Goal: Information Seeking & Learning: Learn about a topic

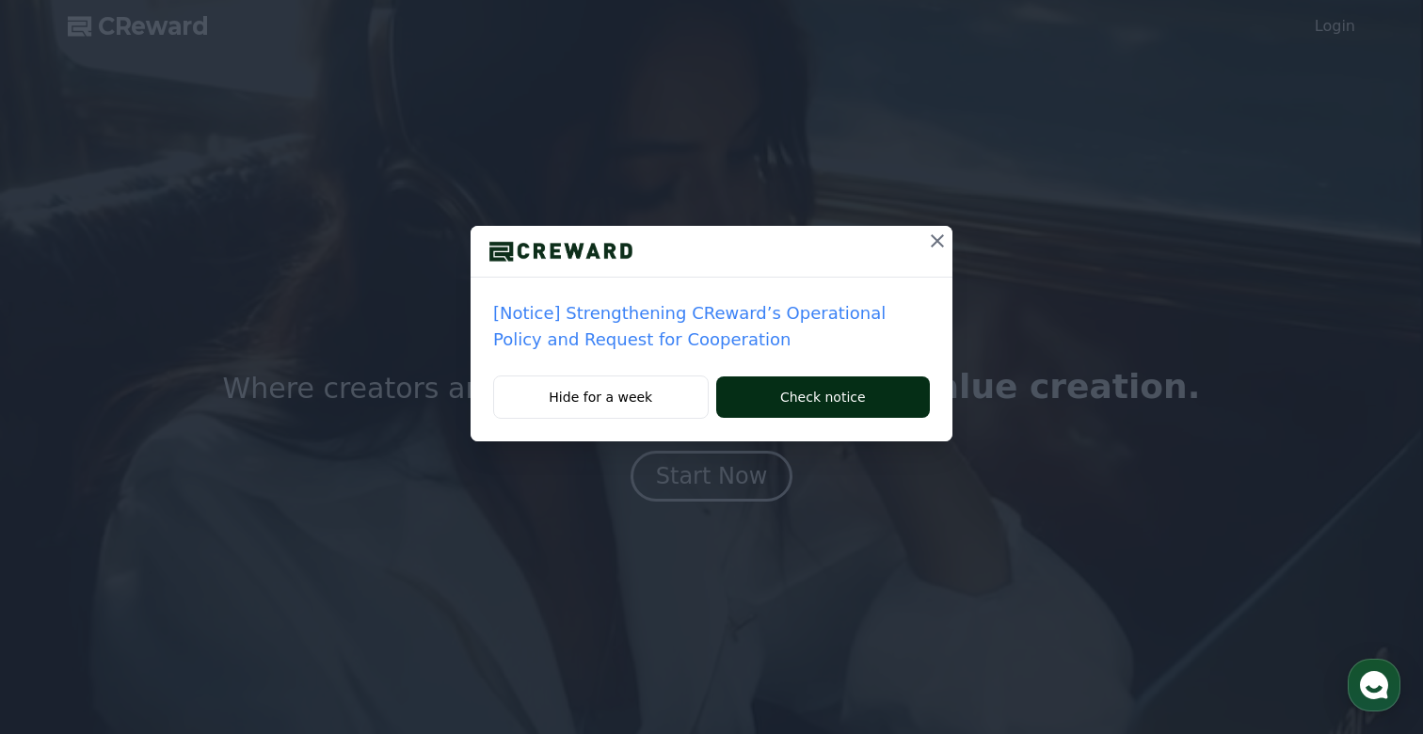
click at [834, 388] on button "Check notice" at bounding box center [823, 396] width 214 height 41
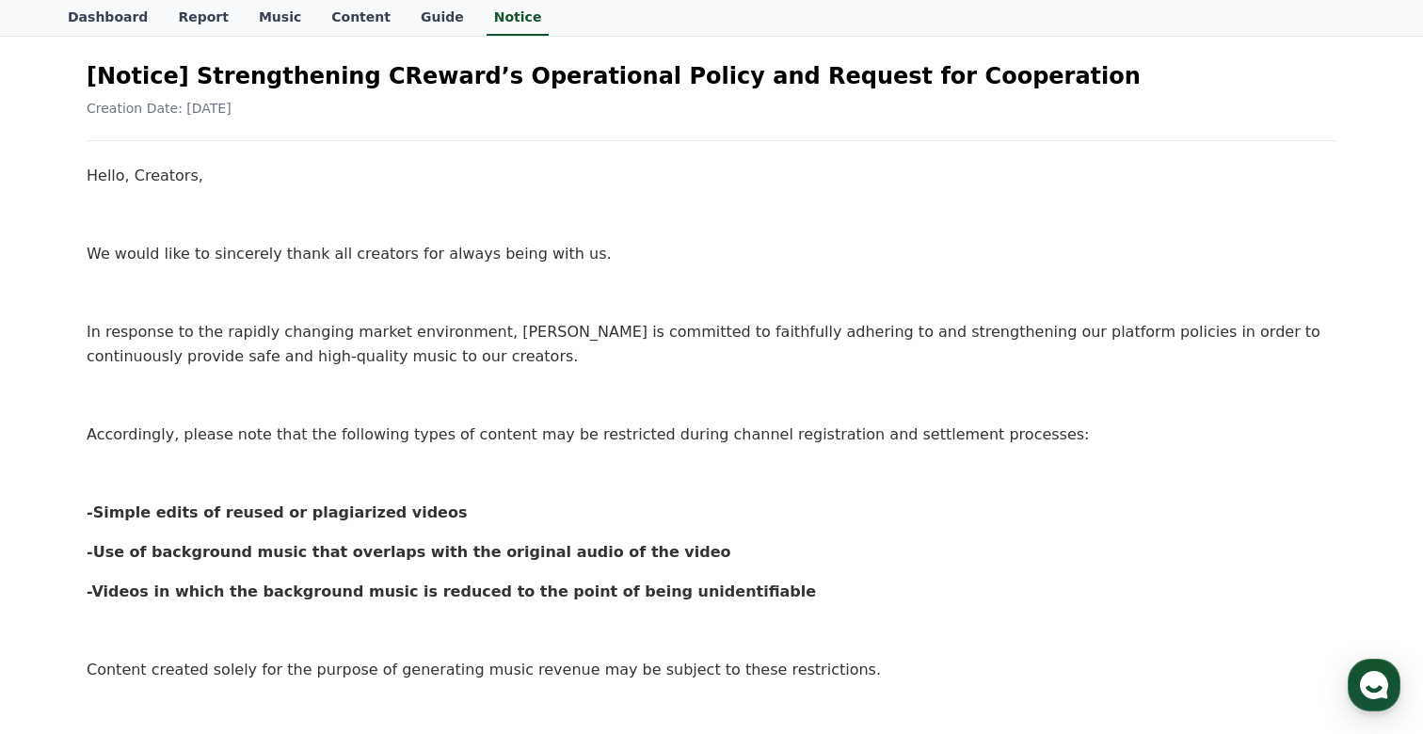
scroll to position [163, 0]
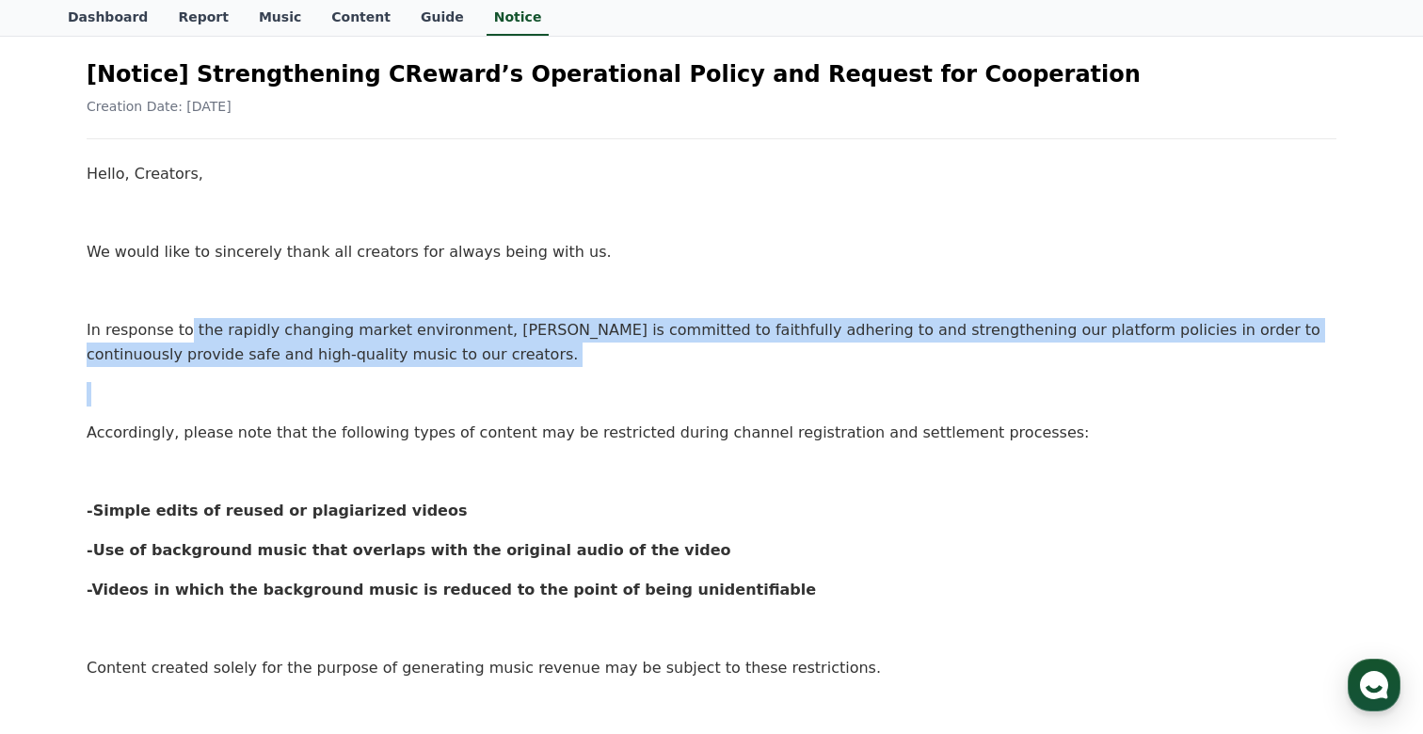
drag, startPoint x: 183, startPoint y: 327, endPoint x: 382, endPoint y: 390, distance: 208.9
click at [382, 390] on div "Hello, Creators, We would like to sincerely thank all creators for always being…" at bounding box center [712, 695] width 1250 height 1066
click at [477, 357] on p "In response to the rapidly changing market environment, [PERSON_NAME] is commit…" at bounding box center [712, 342] width 1250 height 48
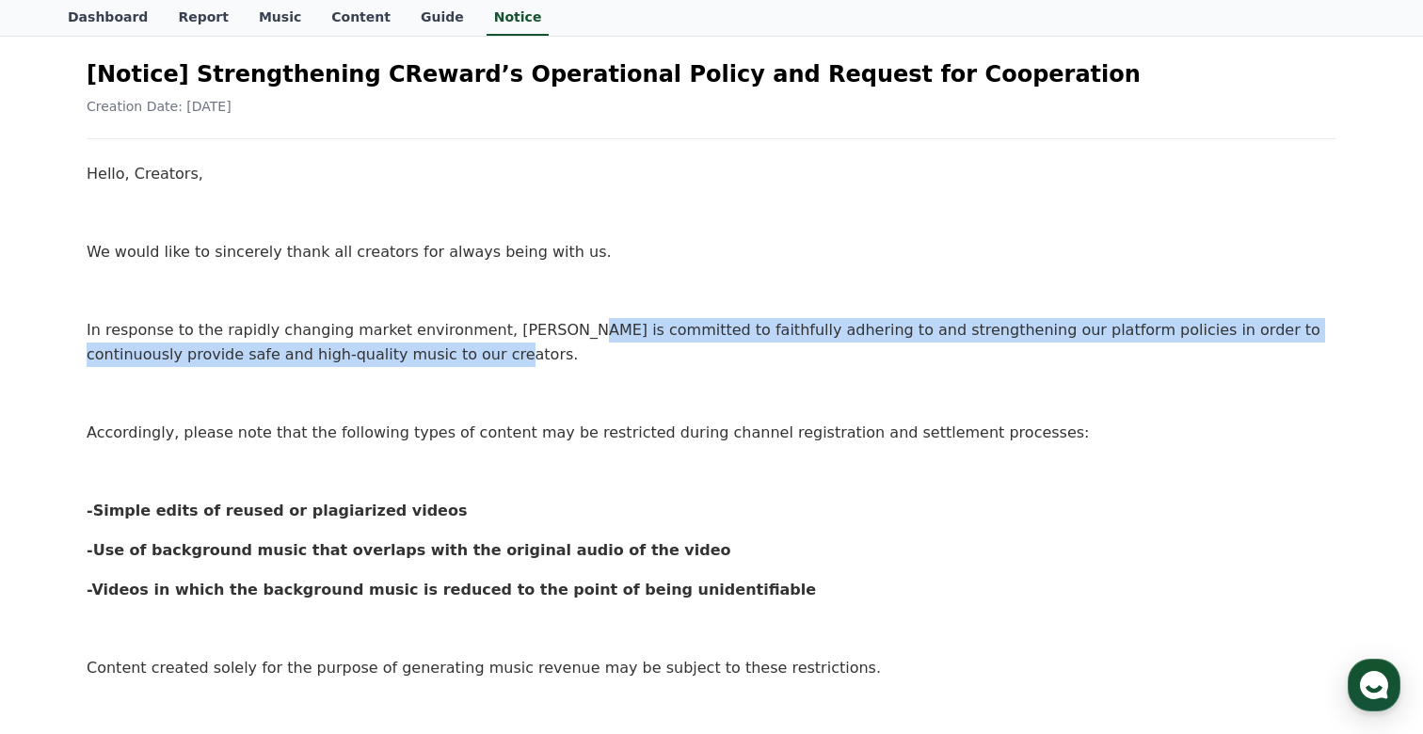
drag, startPoint x: 542, startPoint y: 319, endPoint x: 754, endPoint y: 349, distance: 213.9
click at [754, 350] on p "In response to the rapidly changing market environment, [PERSON_NAME] is commit…" at bounding box center [712, 342] width 1250 height 48
click at [821, 362] on p "In response to the rapidly changing market environment, [PERSON_NAME] is commit…" at bounding box center [712, 342] width 1250 height 48
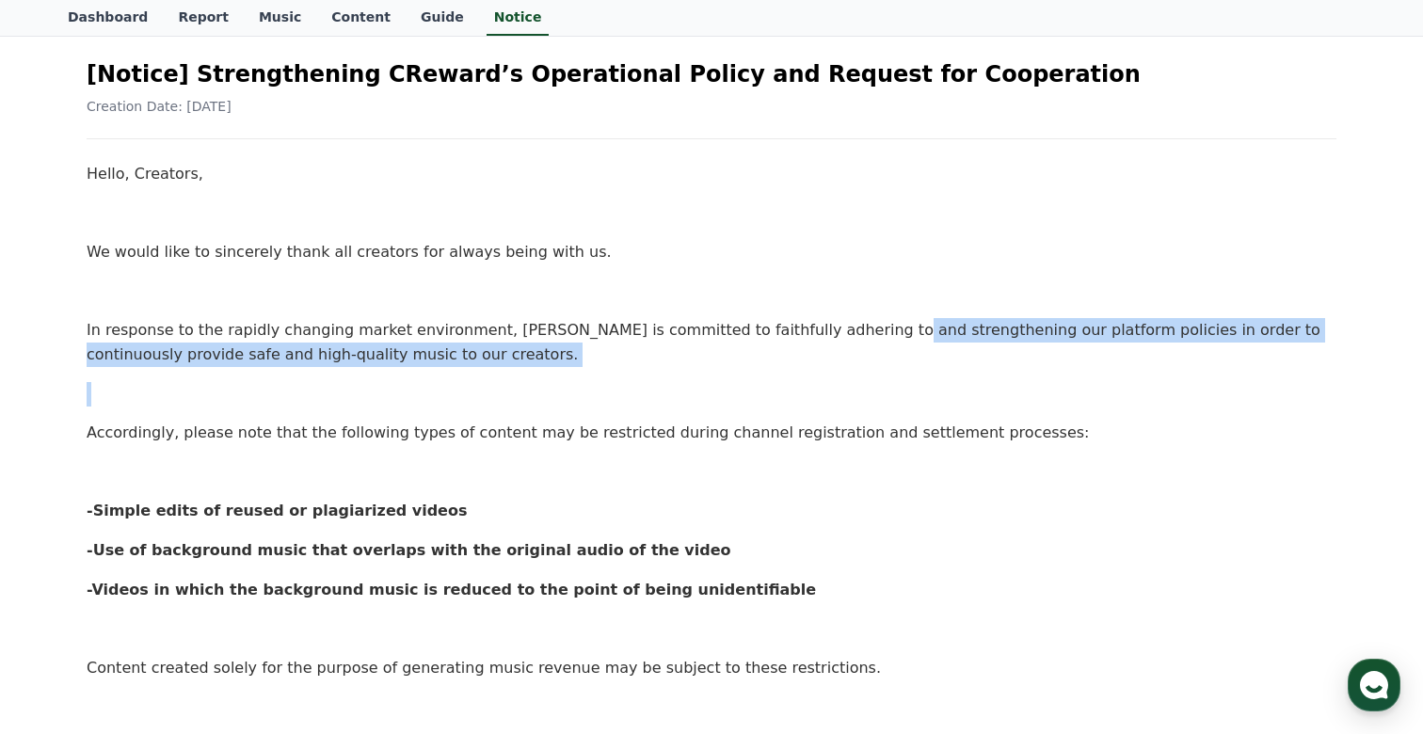
drag, startPoint x: 832, startPoint y: 339, endPoint x: 1031, endPoint y: 367, distance: 201.5
click at [1031, 367] on div "Hello, Creators, We would like to sincerely thank all creators for always being…" at bounding box center [712, 695] width 1250 height 1066
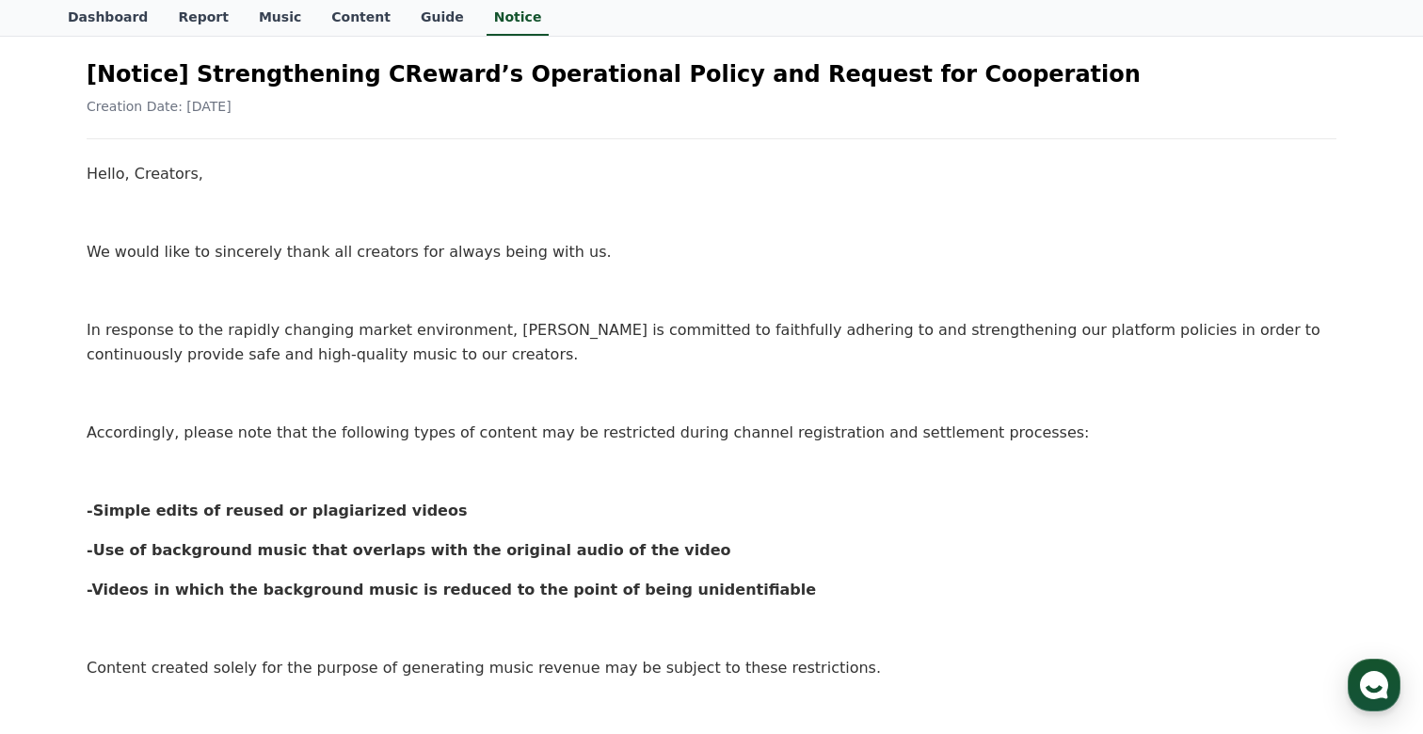
click at [1157, 379] on div "Hello, Creators, We would like to sincerely thank all creators for always being…" at bounding box center [712, 695] width 1250 height 1066
drag, startPoint x: 100, startPoint y: 422, endPoint x: 545, endPoint y: 486, distance: 449.7
click at [545, 486] on div "Hello, Creators, We would like to sincerely thank all creators for always being…" at bounding box center [712, 695] width 1250 height 1066
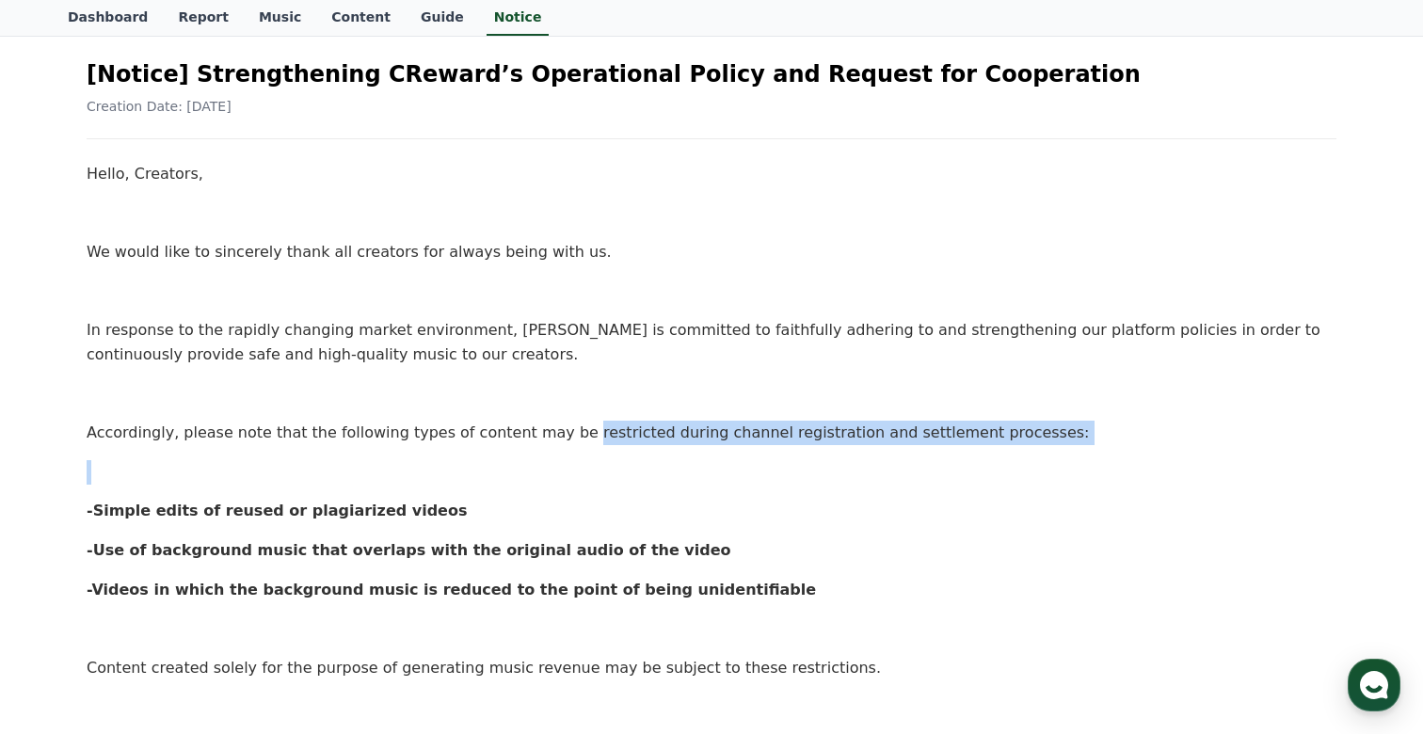
drag, startPoint x: 547, startPoint y: 436, endPoint x: 775, endPoint y: 457, distance: 229.7
click at [775, 458] on div "Hello, Creators, We would like to sincerely thank all creators for always being…" at bounding box center [712, 695] width 1250 height 1066
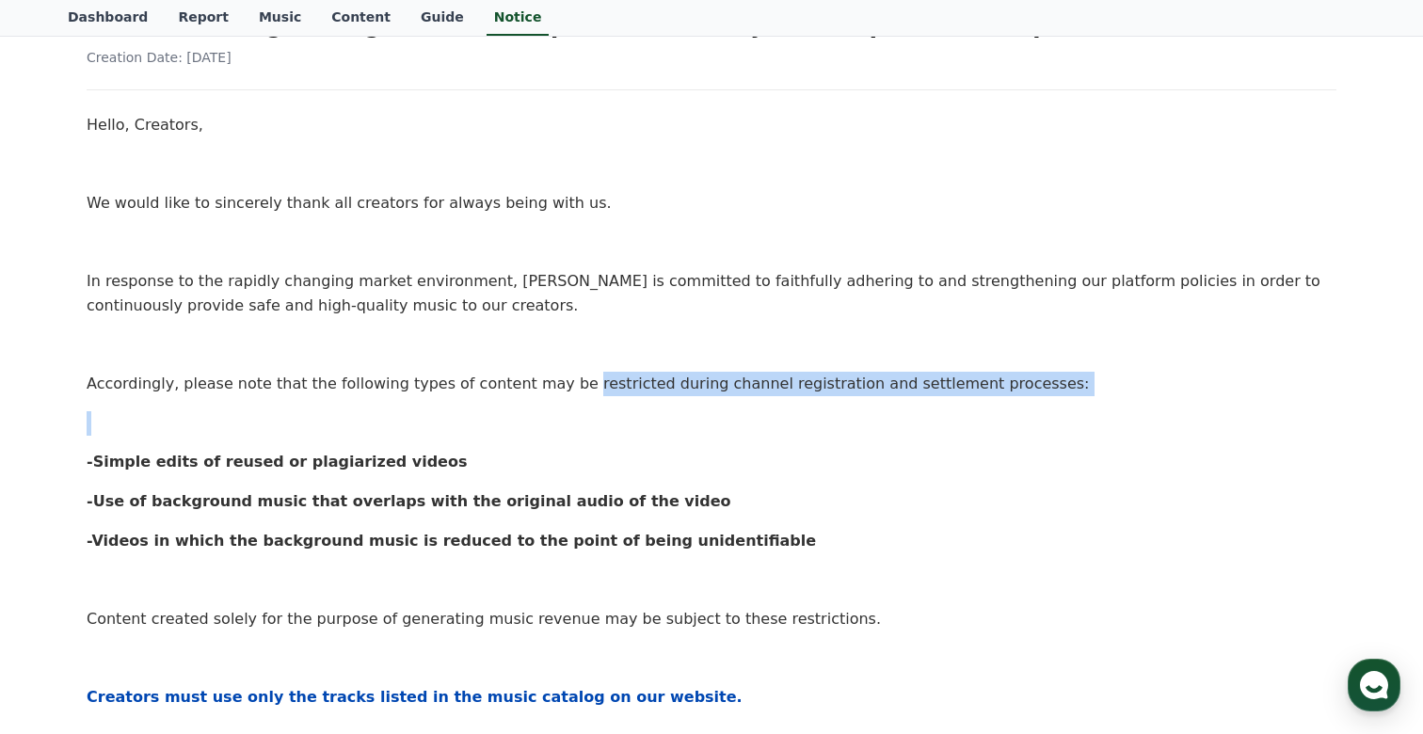
scroll to position [214, 0]
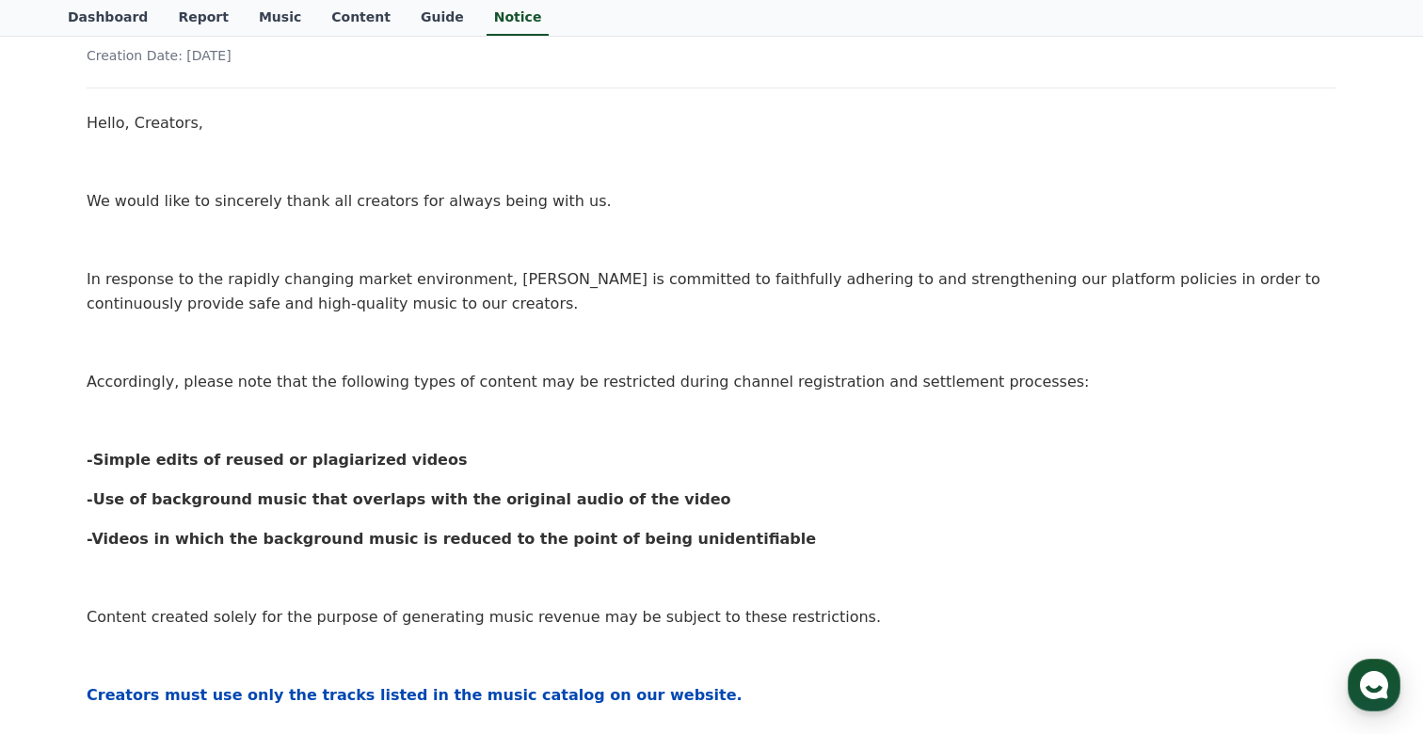
drag, startPoint x: 385, startPoint y: 511, endPoint x: 550, endPoint y: 526, distance: 165.4
click at [547, 525] on div "Hello, Creators, We would like to sincerely thank all creators for always being…" at bounding box center [712, 644] width 1250 height 1066
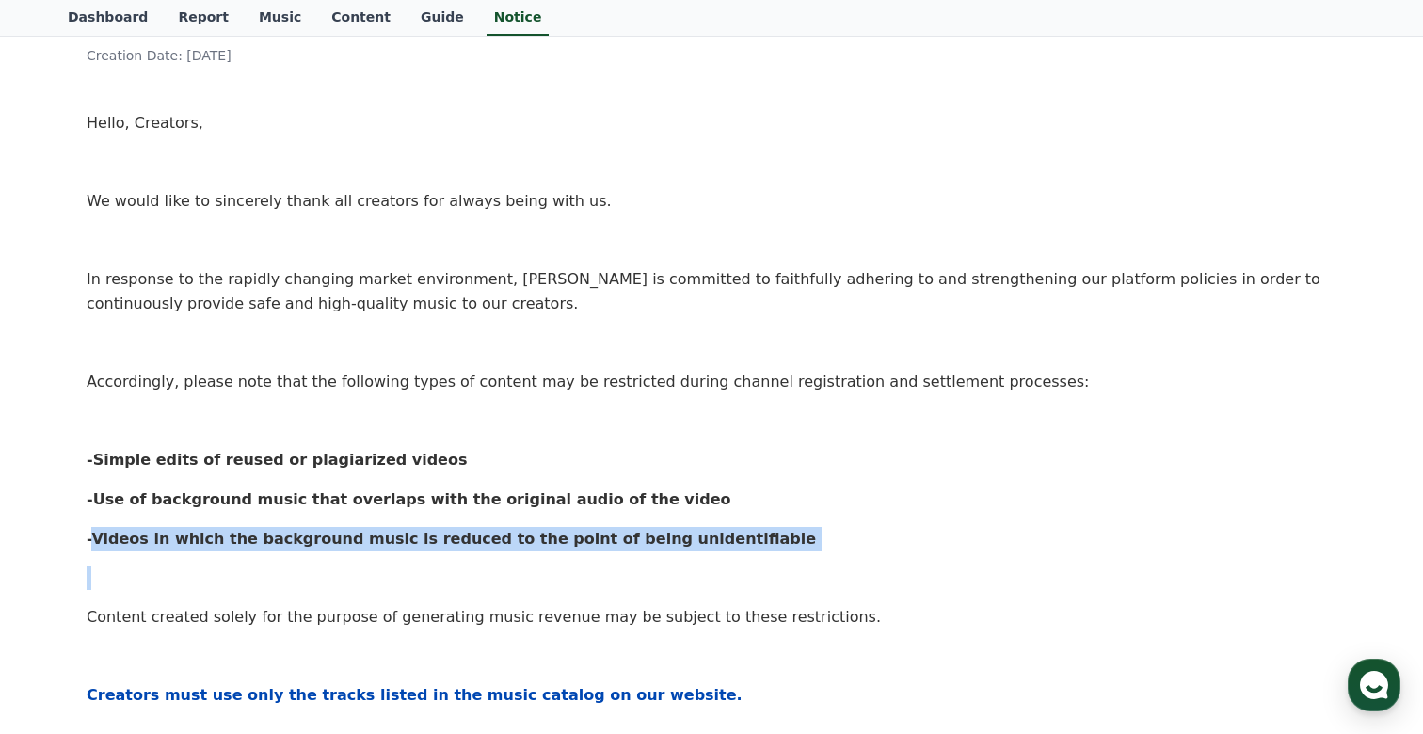
drag, startPoint x: 83, startPoint y: 549, endPoint x: 390, endPoint y: 558, distance: 306.9
click at [390, 558] on div "[Notice] Strengthening CReward’s Operational Policy and Request for Cooperation…" at bounding box center [711, 614] width 1257 height 1248
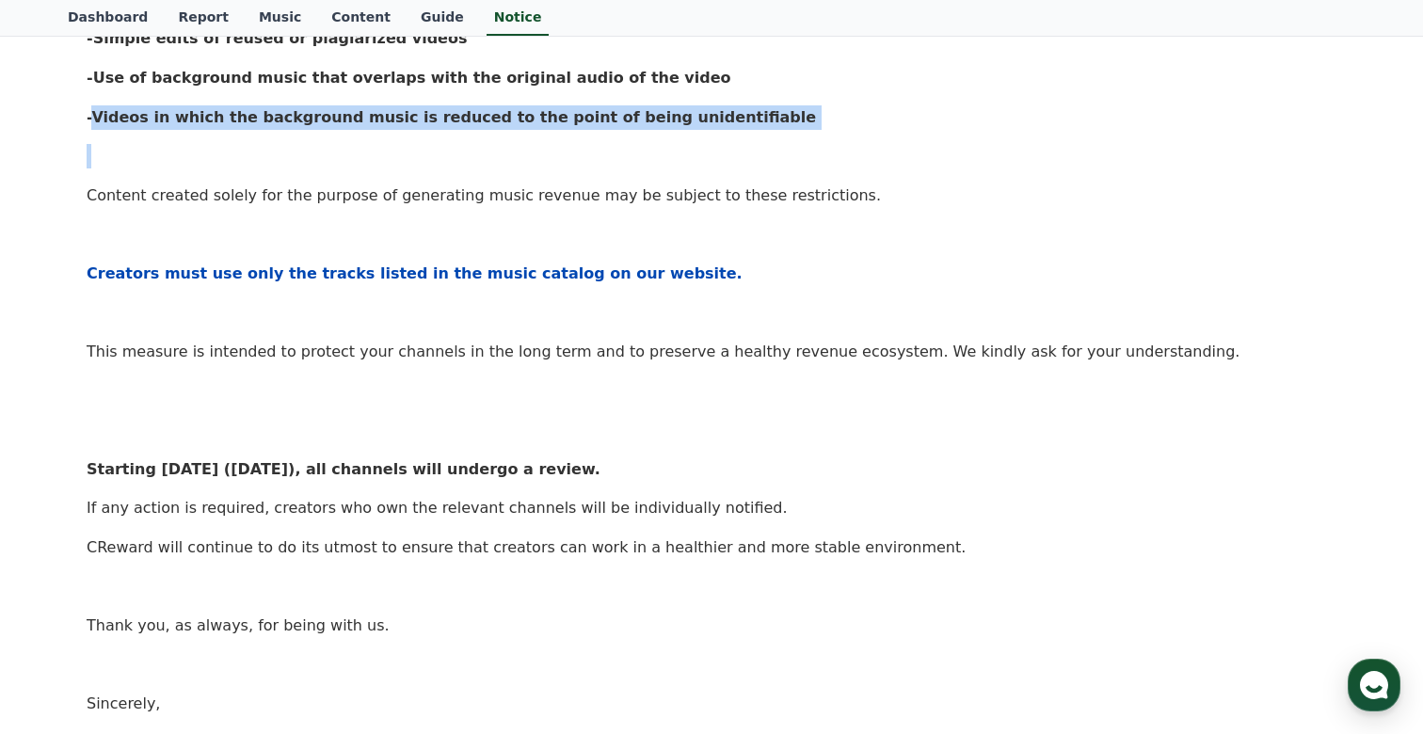
scroll to position [636, 0]
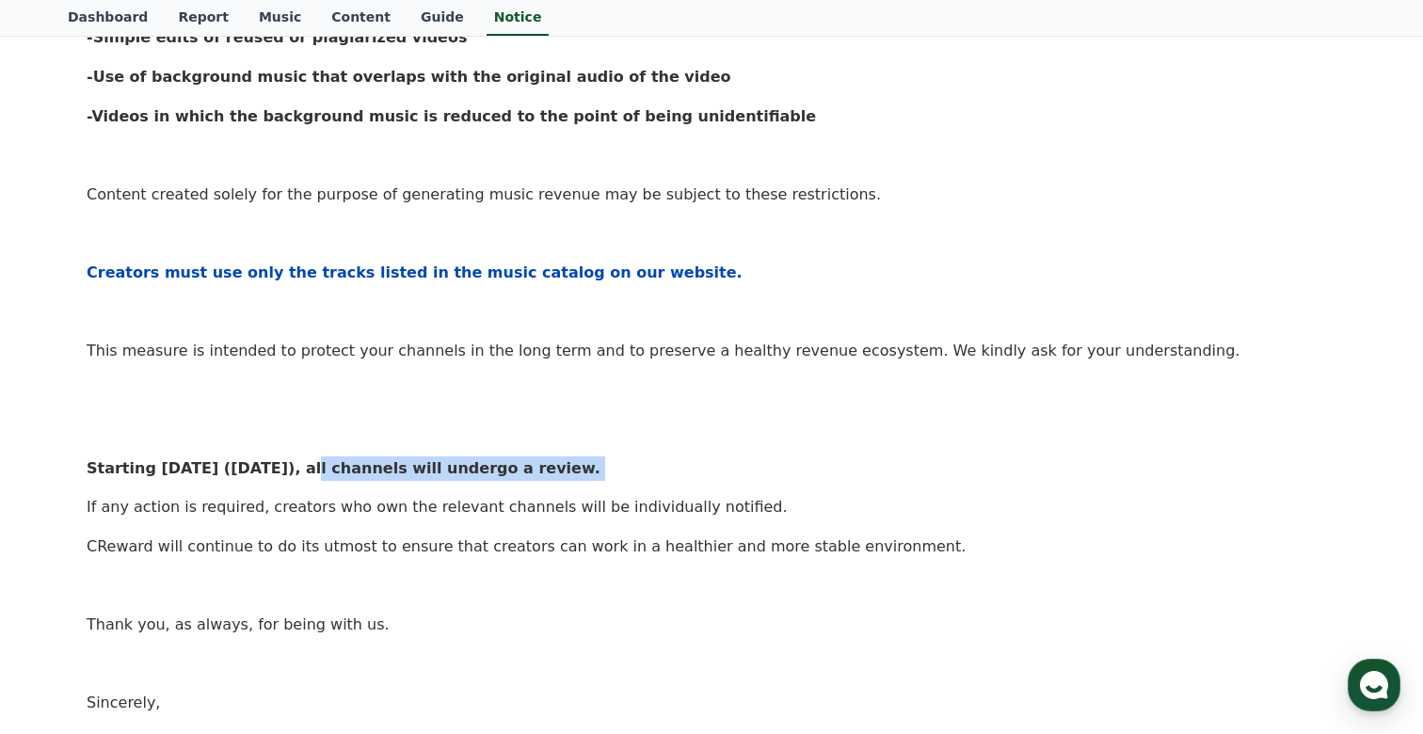
drag, startPoint x: 305, startPoint y: 473, endPoint x: 511, endPoint y: 485, distance: 206.4
click at [511, 485] on div "Hello, Creators, We would like to sincerely thank all creators for always being…" at bounding box center [712, 222] width 1250 height 1066
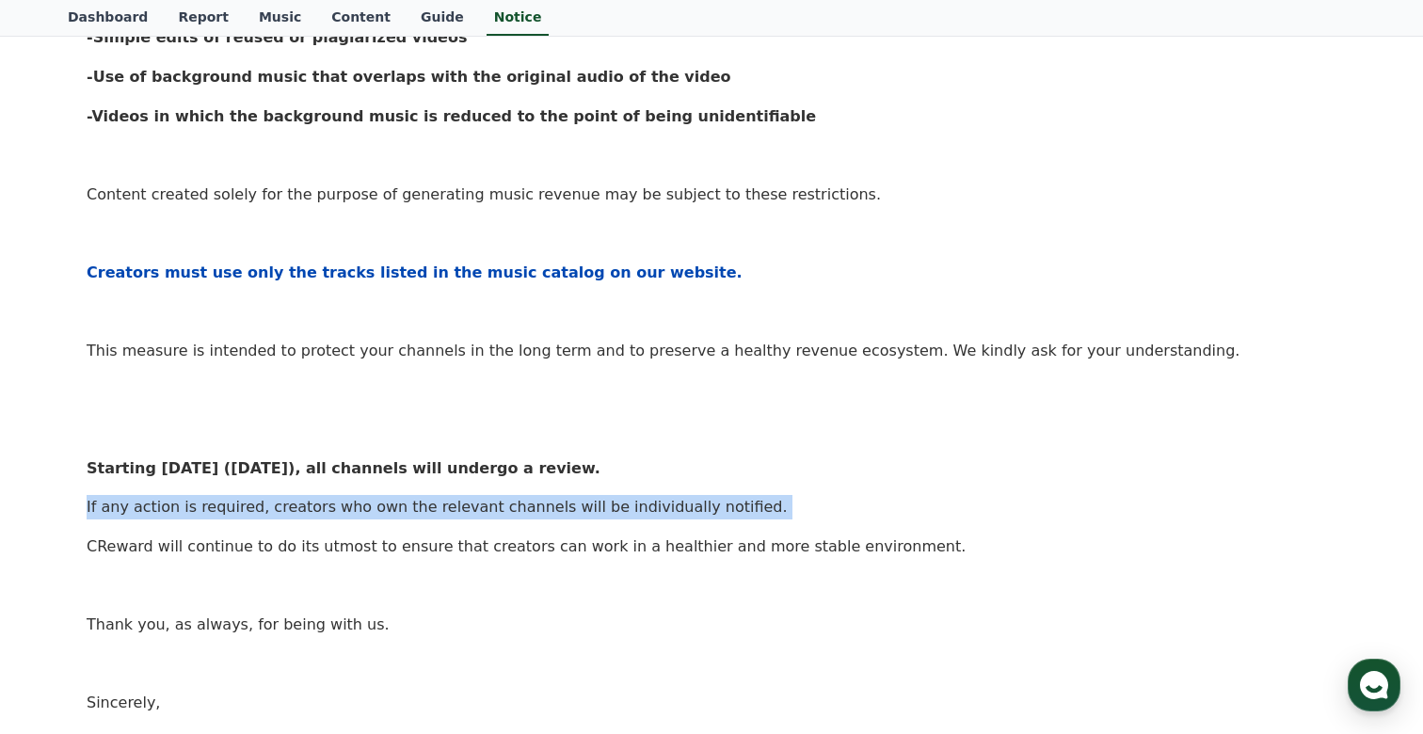
drag, startPoint x: 61, startPoint y: 502, endPoint x: 239, endPoint y: 527, distance: 179.7
click at [240, 527] on div "Notice FAQ [Notice] Strengthening CReward’s Operational Policy and Request for …" at bounding box center [711, 150] width 1302 height 1376
click at [295, 534] on p "CReward will continue to do its utmost to ensure that creators can work in a he…" at bounding box center [712, 546] width 1250 height 24
drag, startPoint x: 306, startPoint y: 511, endPoint x: 456, endPoint y: 519, distance: 150.8
click at [458, 520] on div "Hello, Creators, We would like to sincerely thank all creators for always being…" at bounding box center [712, 222] width 1250 height 1066
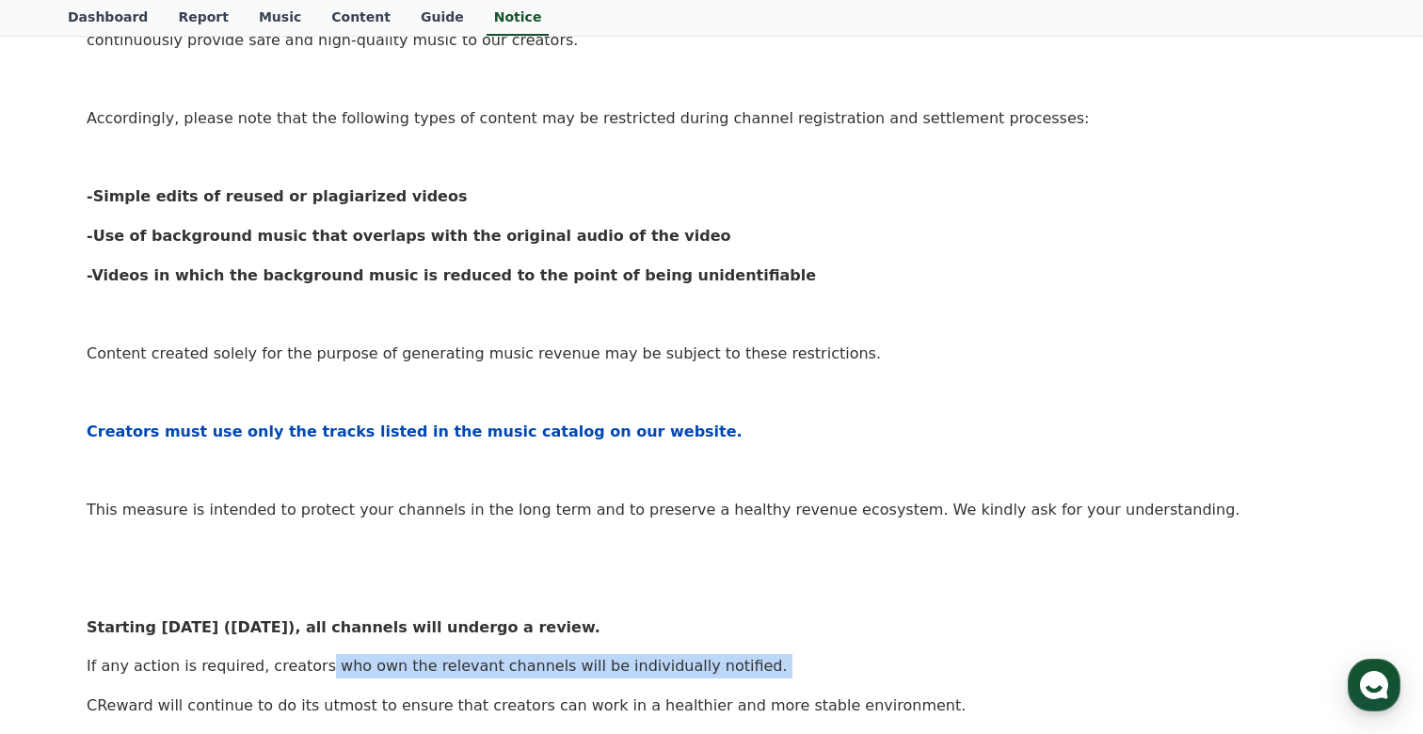
scroll to position [473, 0]
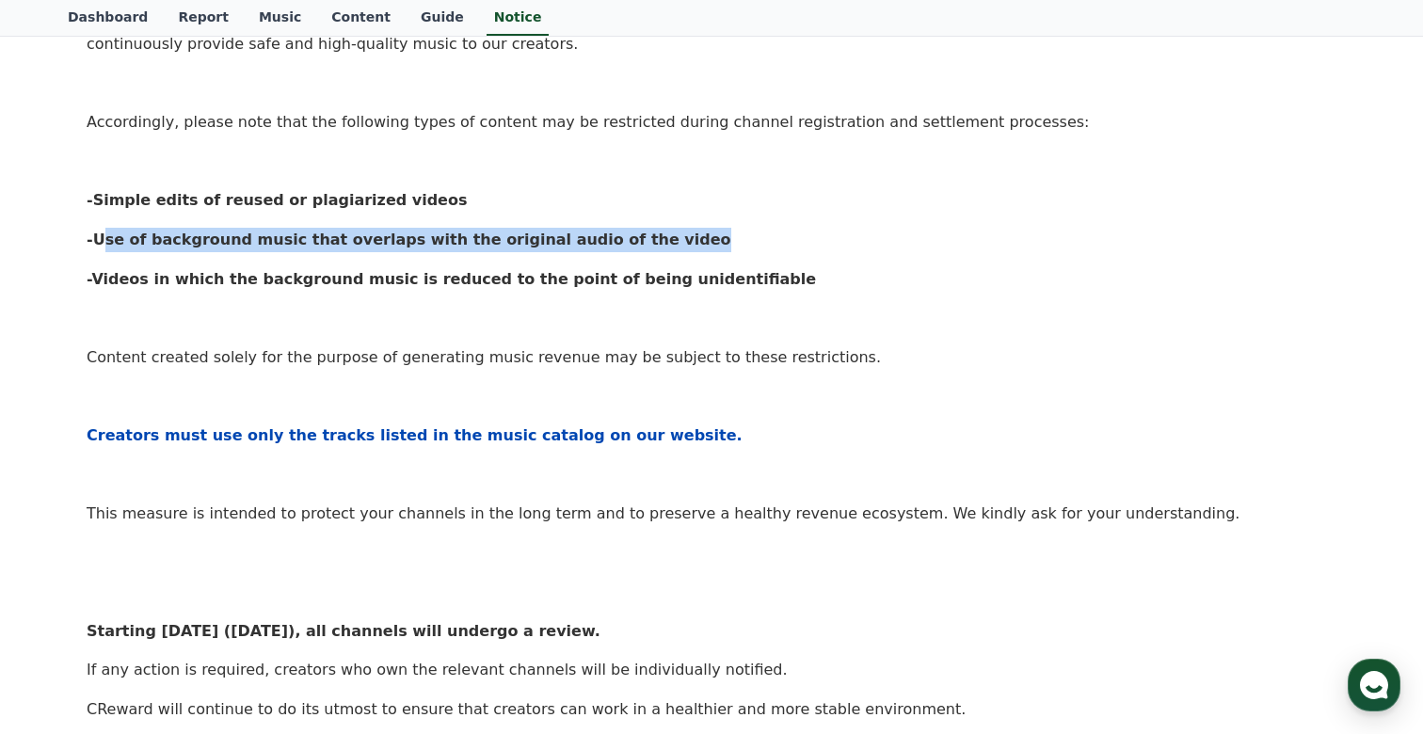
drag, startPoint x: 94, startPoint y: 238, endPoint x: 440, endPoint y: 264, distance: 347.3
click at [441, 265] on div "Hello, Creators, We would like to sincerely thank all creators for always being…" at bounding box center [712, 384] width 1250 height 1066
click at [489, 260] on div "Hello, Creators, We would like to sincerely thank all creators for always being…" at bounding box center [712, 384] width 1250 height 1066
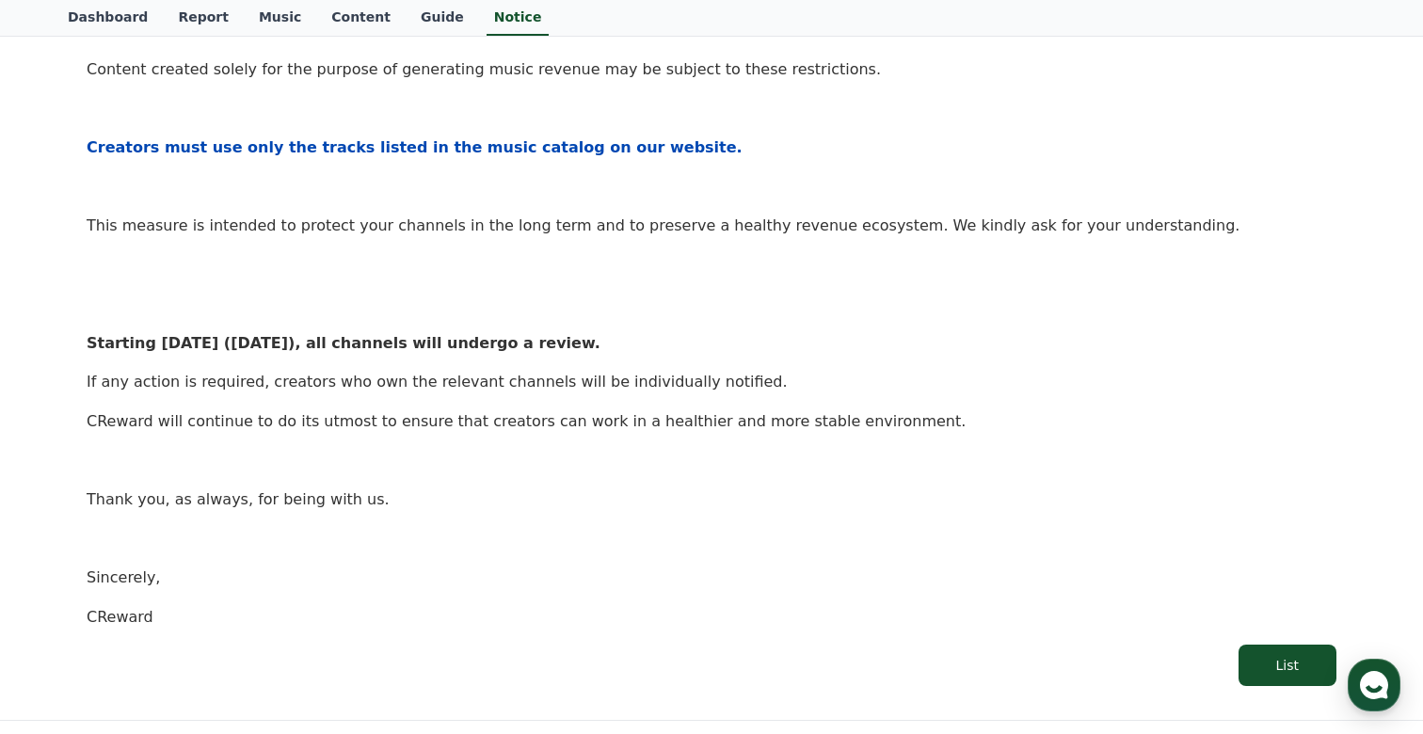
scroll to position [750, 0]
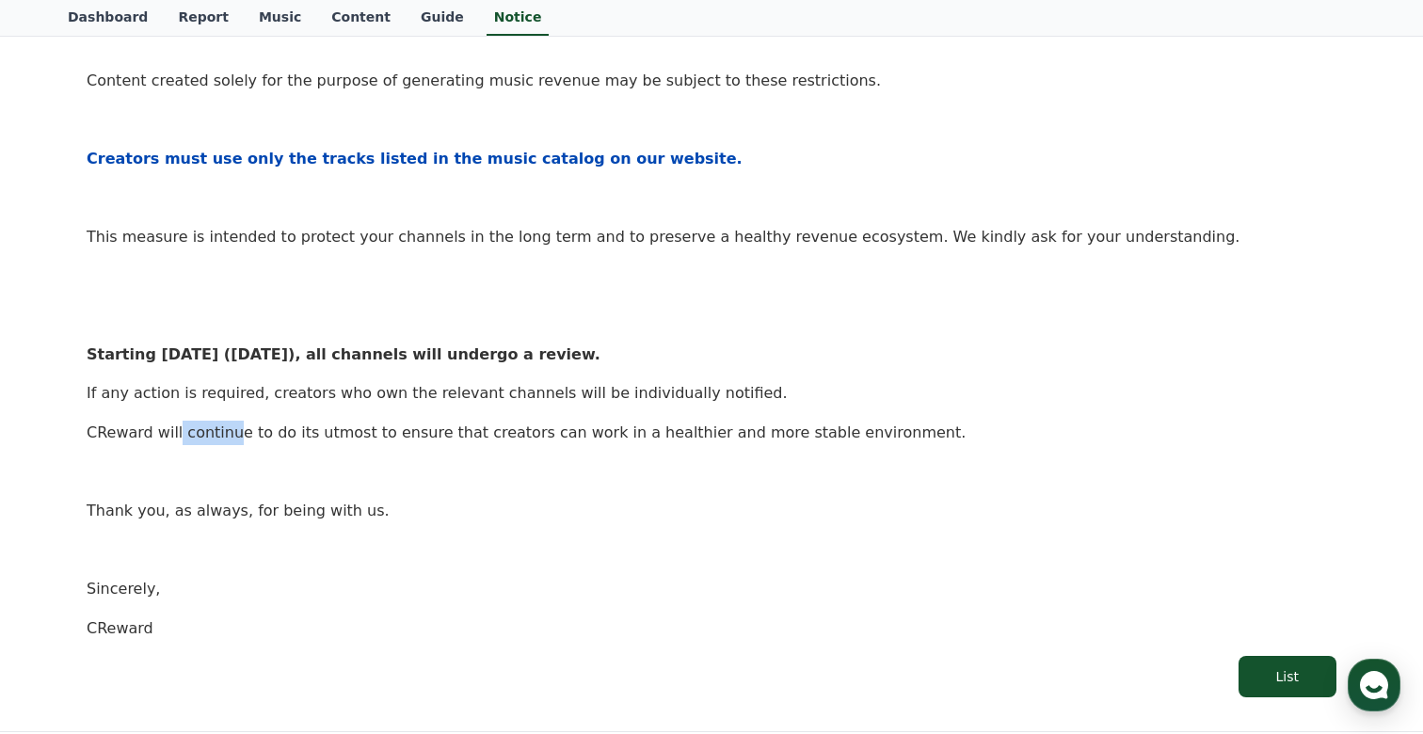
drag, startPoint x: 173, startPoint y: 439, endPoint x: 226, endPoint y: 439, distance: 52.7
click at [226, 439] on p "CReward will continue to do its utmost to ensure that creators can work in a he…" at bounding box center [712, 433] width 1250 height 24
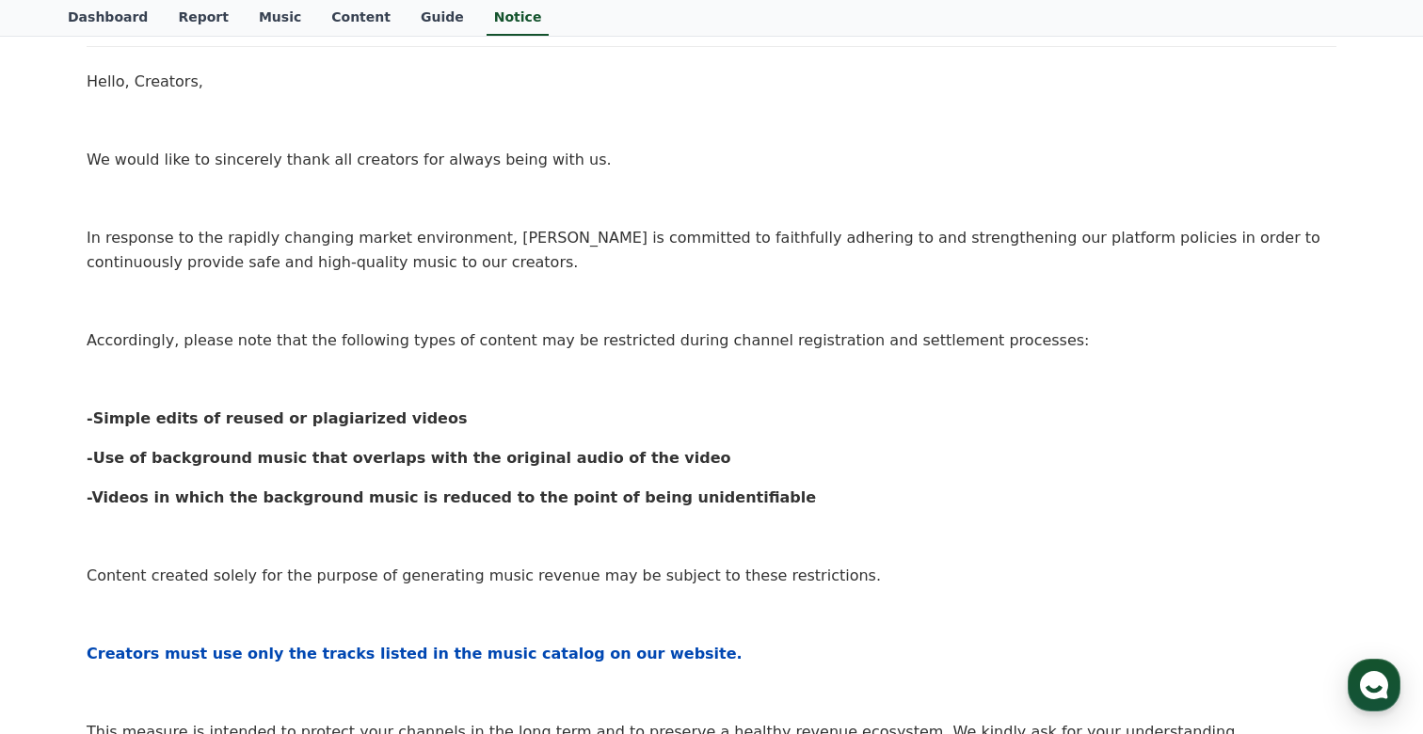
scroll to position [225, 0]
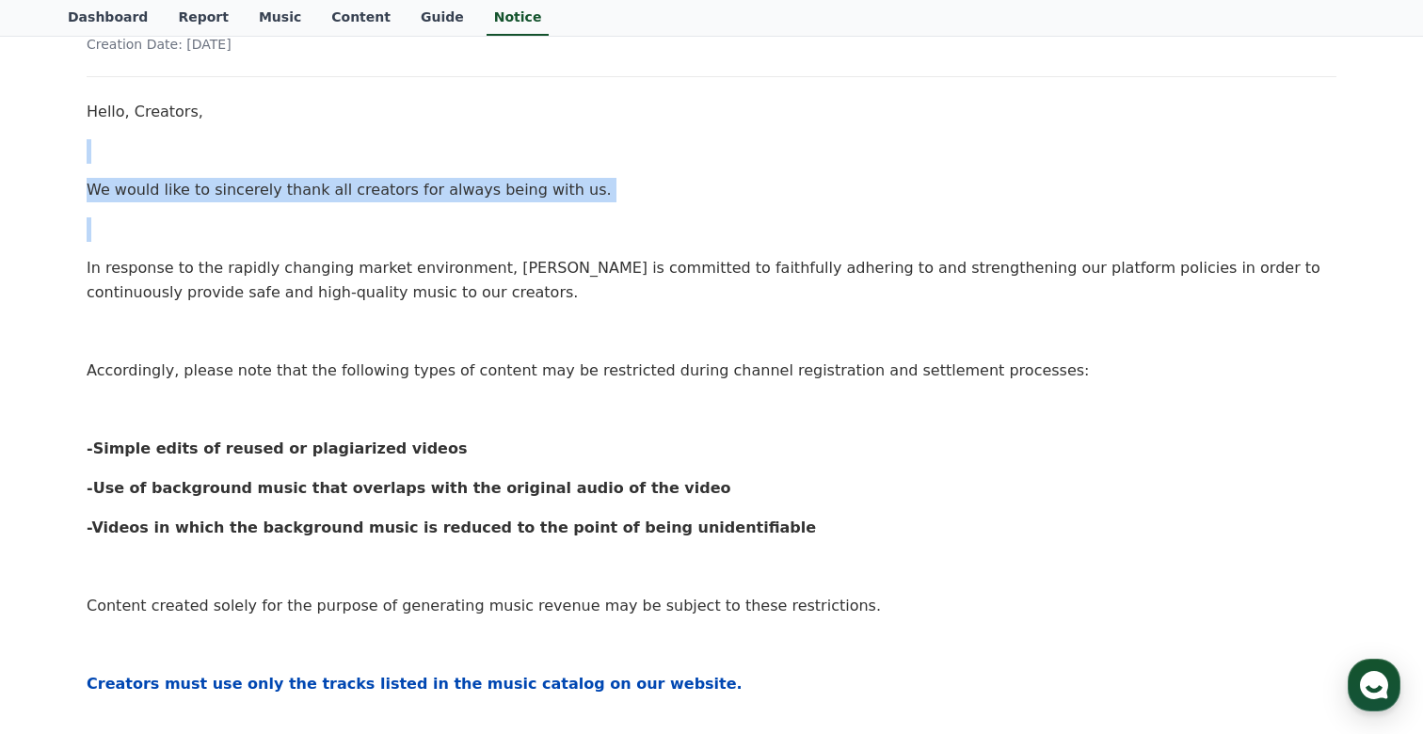
drag, startPoint x: 148, startPoint y: 163, endPoint x: 350, endPoint y: 200, distance: 205.8
click at [352, 202] on div "Hello, Creators, We would like to sincerely thank all creators for always being…" at bounding box center [712, 633] width 1250 height 1066
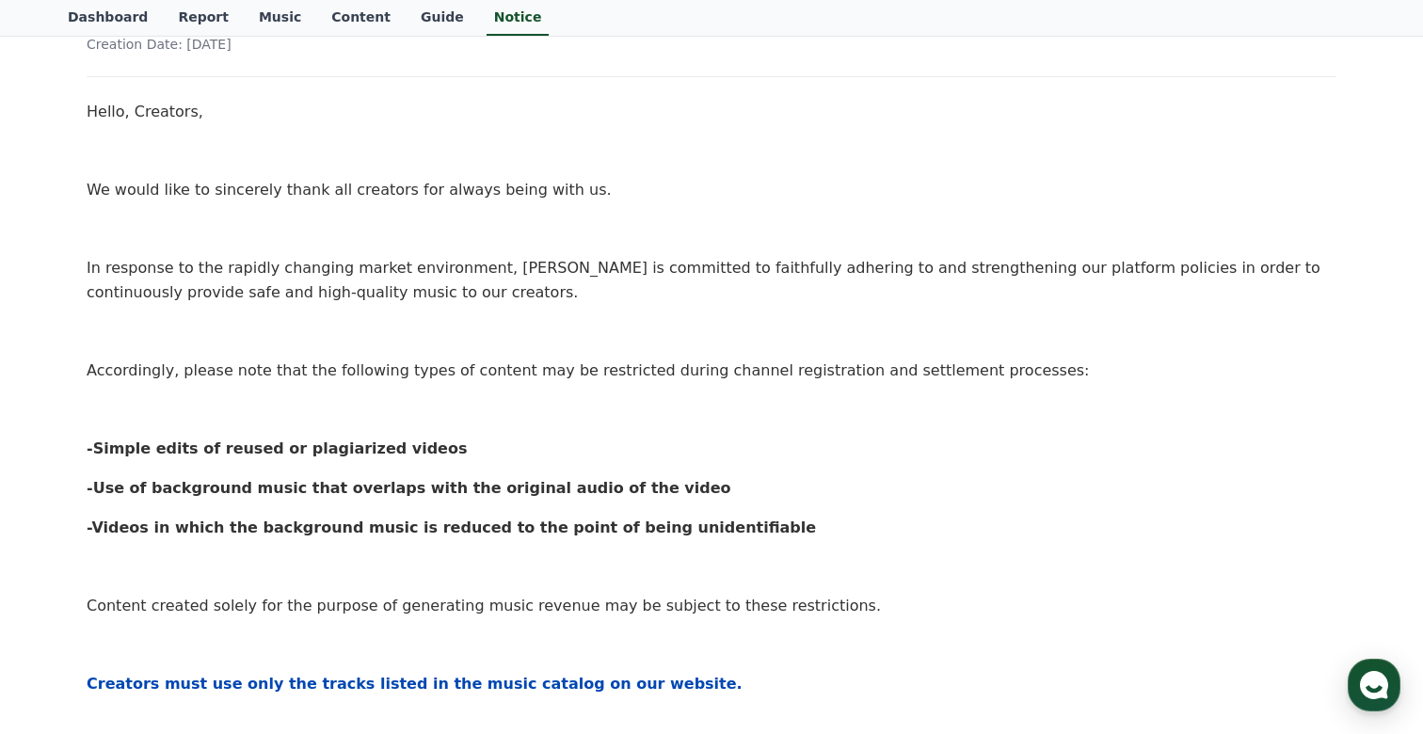
click at [209, 283] on p "In response to the rapidly changing market environment, [PERSON_NAME] is commit…" at bounding box center [712, 280] width 1250 height 48
drag, startPoint x: 105, startPoint y: 281, endPoint x: 308, endPoint y: 312, distance: 204.7
click at [314, 312] on div "Hello, Creators, We would like to sincerely thank all creators for always being…" at bounding box center [712, 633] width 1250 height 1066
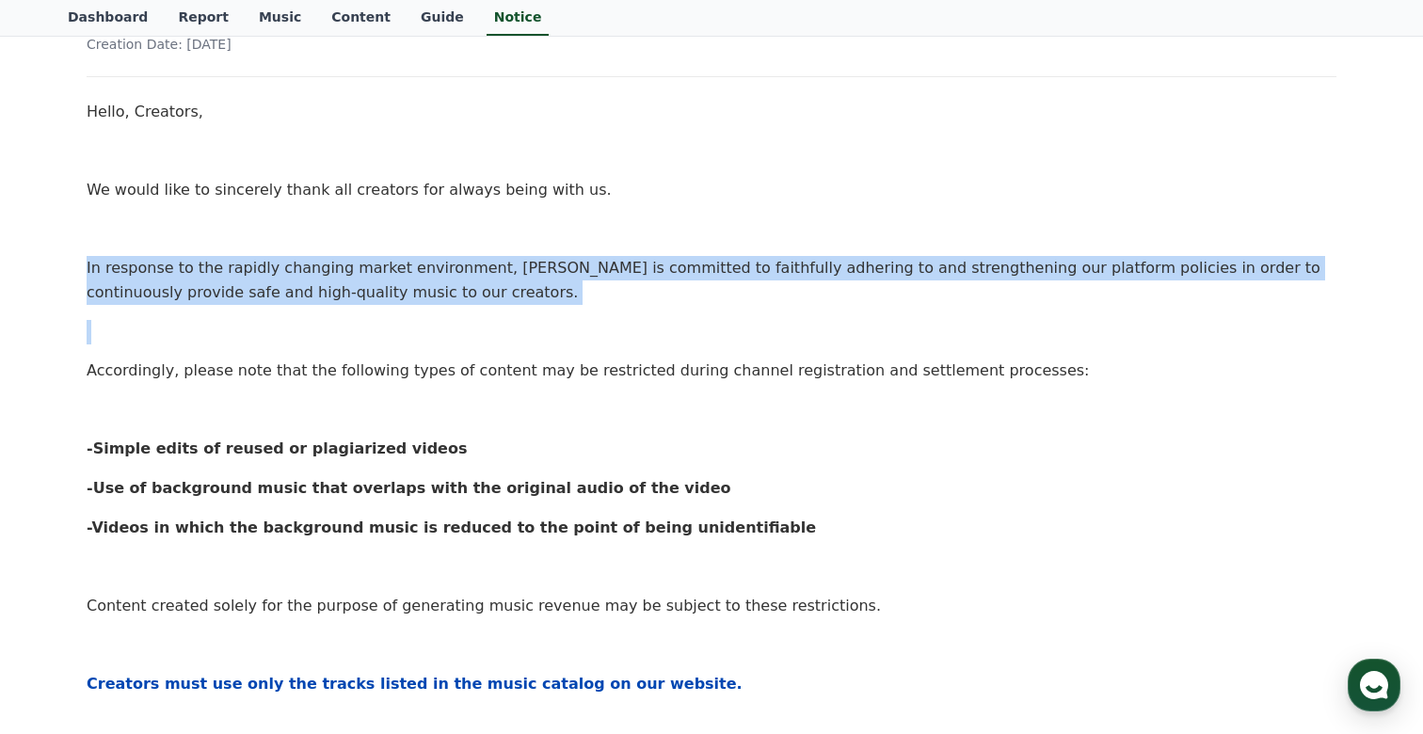
drag, startPoint x: 540, startPoint y: 253, endPoint x: 829, endPoint y: 343, distance: 302.4
click at [830, 342] on div "Hello, Creators, We would like to sincerely thank all creators for always being…" at bounding box center [712, 633] width 1250 height 1066
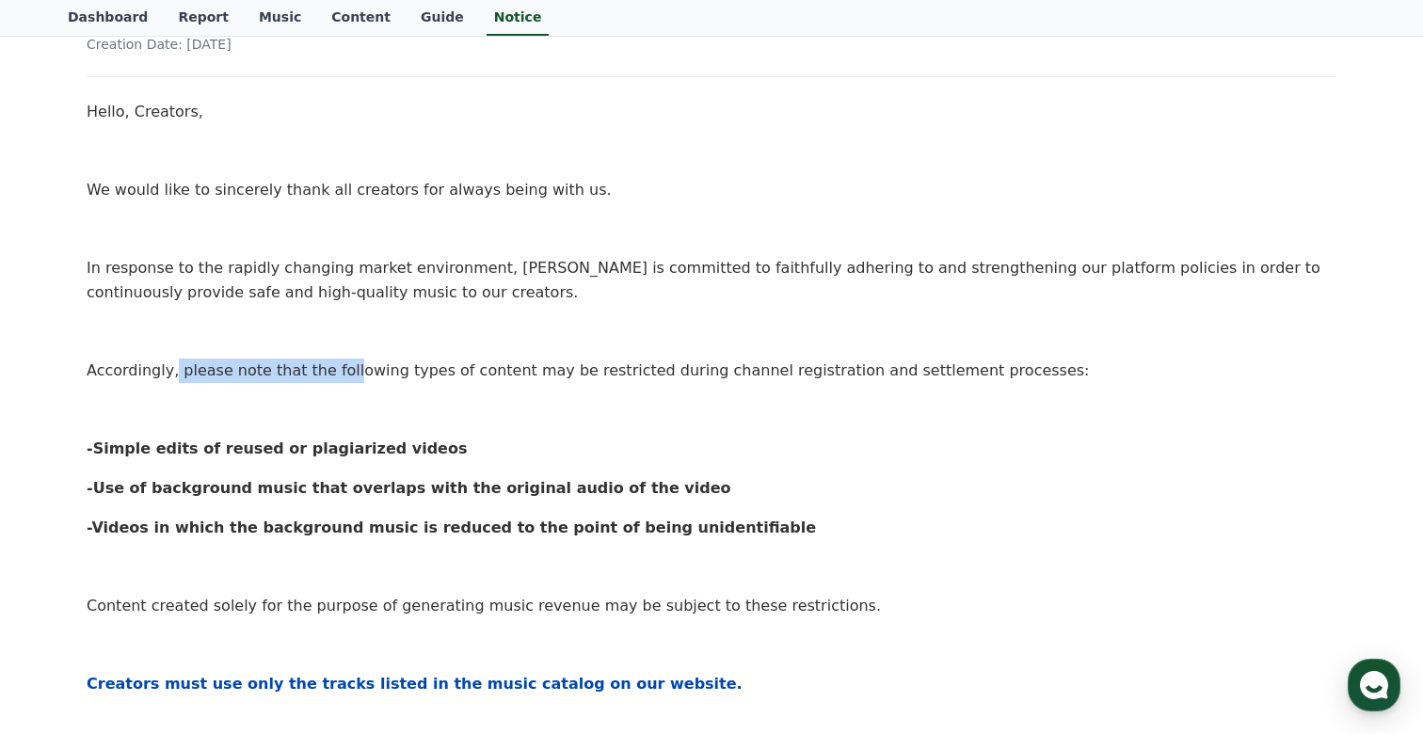
drag, startPoint x: 168, startPoint y: 359, endPoint x: 334, endPoint y: 381, distance: 167.1
click at [334, 381] on p "Accordingly, please note that the following types of content may be restricted …" at bounding box center [712, 371] width 1250 height 24
click at [413, 371] on p "Accordingly, please note that the following types of content may be restricted …" at bounding box center [712, 371] width 1250 height 24
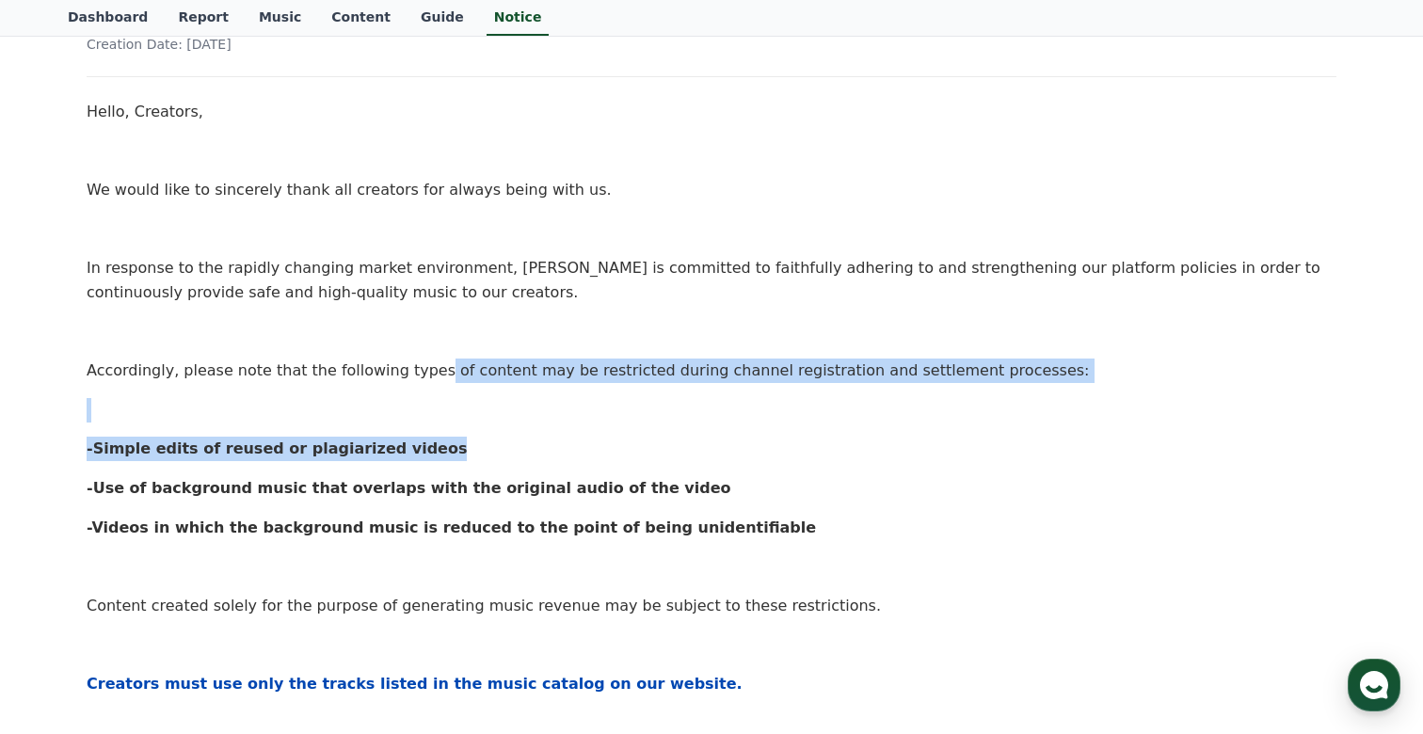
drag, startPoint x: 413, startPoint y: 371, endPoint x: 728, endPoint y: 439, distance: 322.6
click at [729, 439] on div "Hello, Creators, We would like to sincerely thank all creators for always being…" at bounding box center [712, 633] width 1250 height 1066
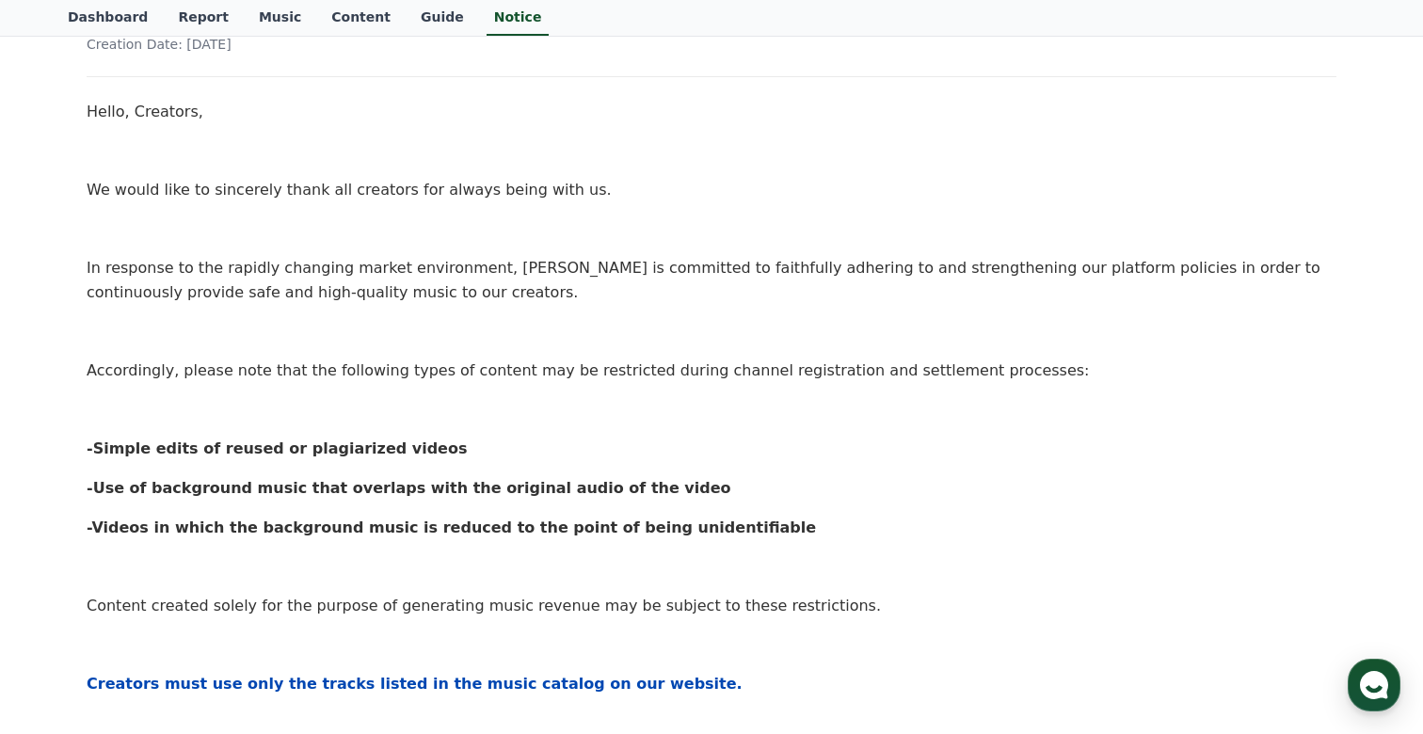
click at [616, 403] on p at bounding box center [712, 410] width 1250 height 24
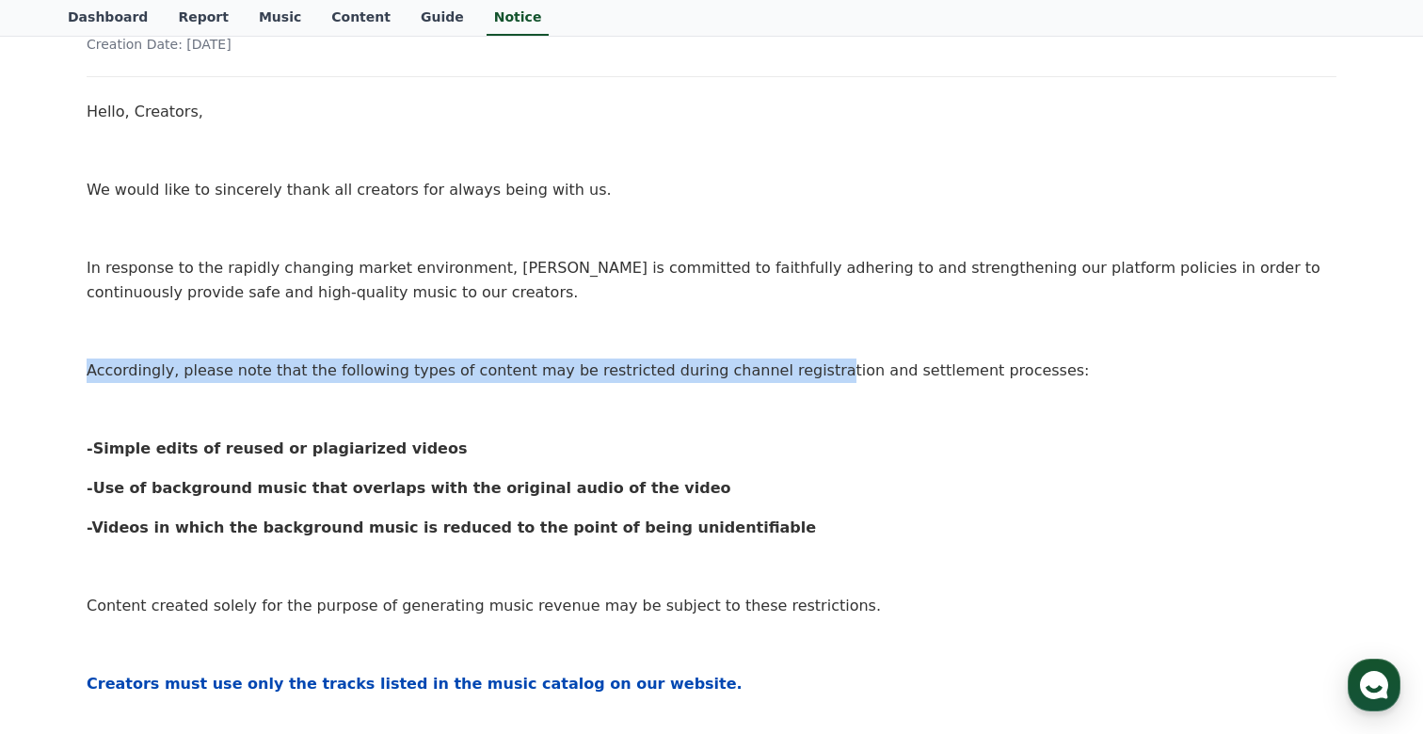
drag, startPoint x: 625, startPoint y: 356, endPoint x: 777, endPoint y: 367, distance: 152.9
click at [777, 367] on div "Hello, Creators, We would like to sincerely thank all creators for always being…" at bounding box center [712, 633] width 1250 height 1066
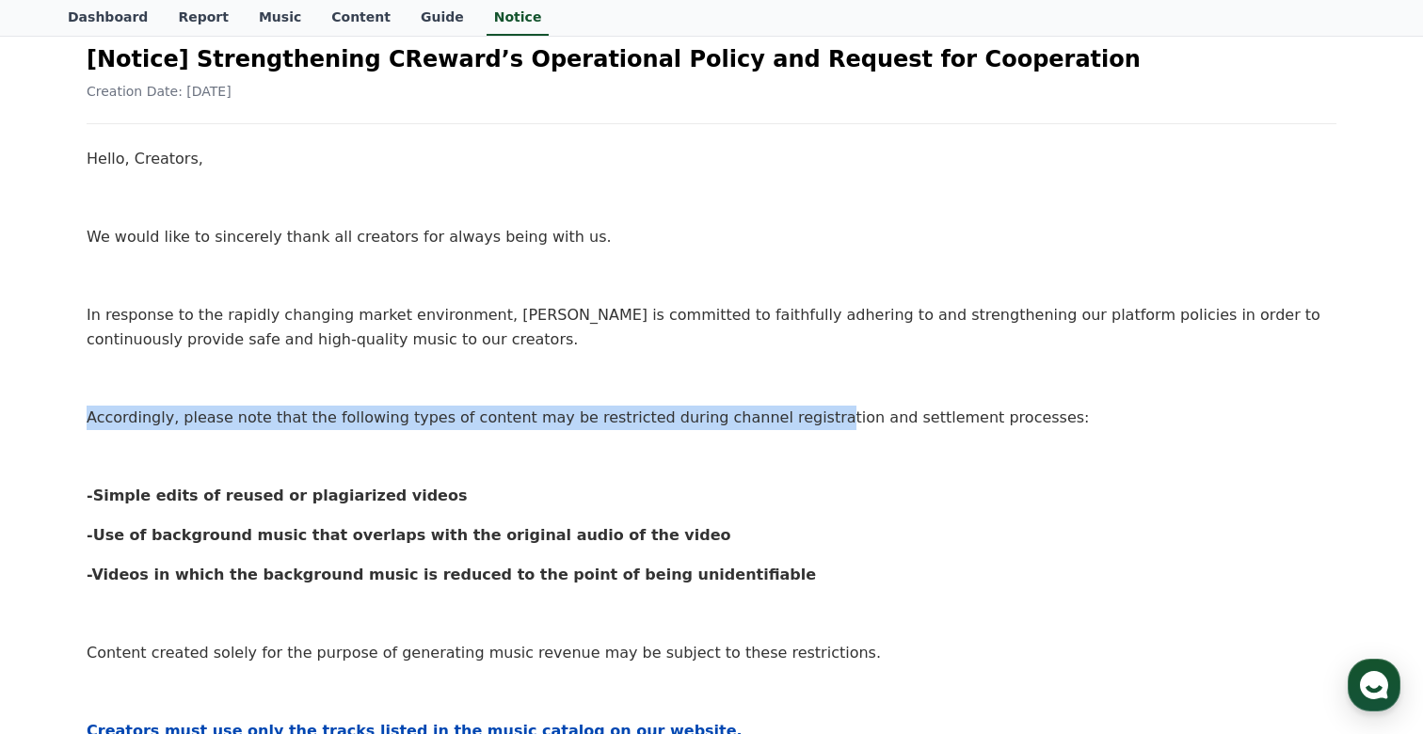
scroll to position [183, 0]
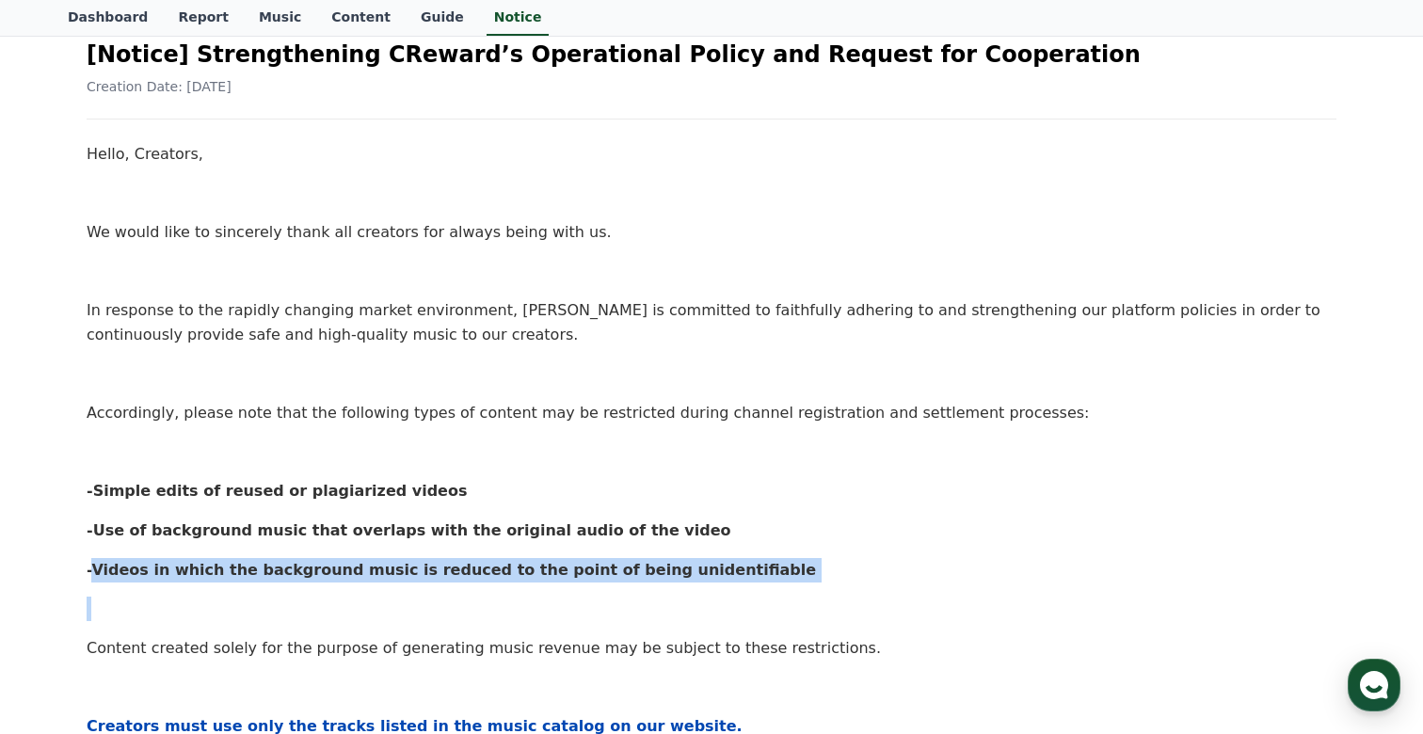
drag, startPoint x: 88, startPoint y: 568, endPoint x: 427, endPoint y: 587, distance: 339.3
click at [427, 587] on div "Hello, Creators, We would like to sincerely thank all creators for always being…" at bounding box center [712, 675] width 1250 height 1066
click at [549, 567] on strong "-Videos in which the background music is reduced to the point of being unidenti…" at bounding box center [451, 570] width 729 height 18
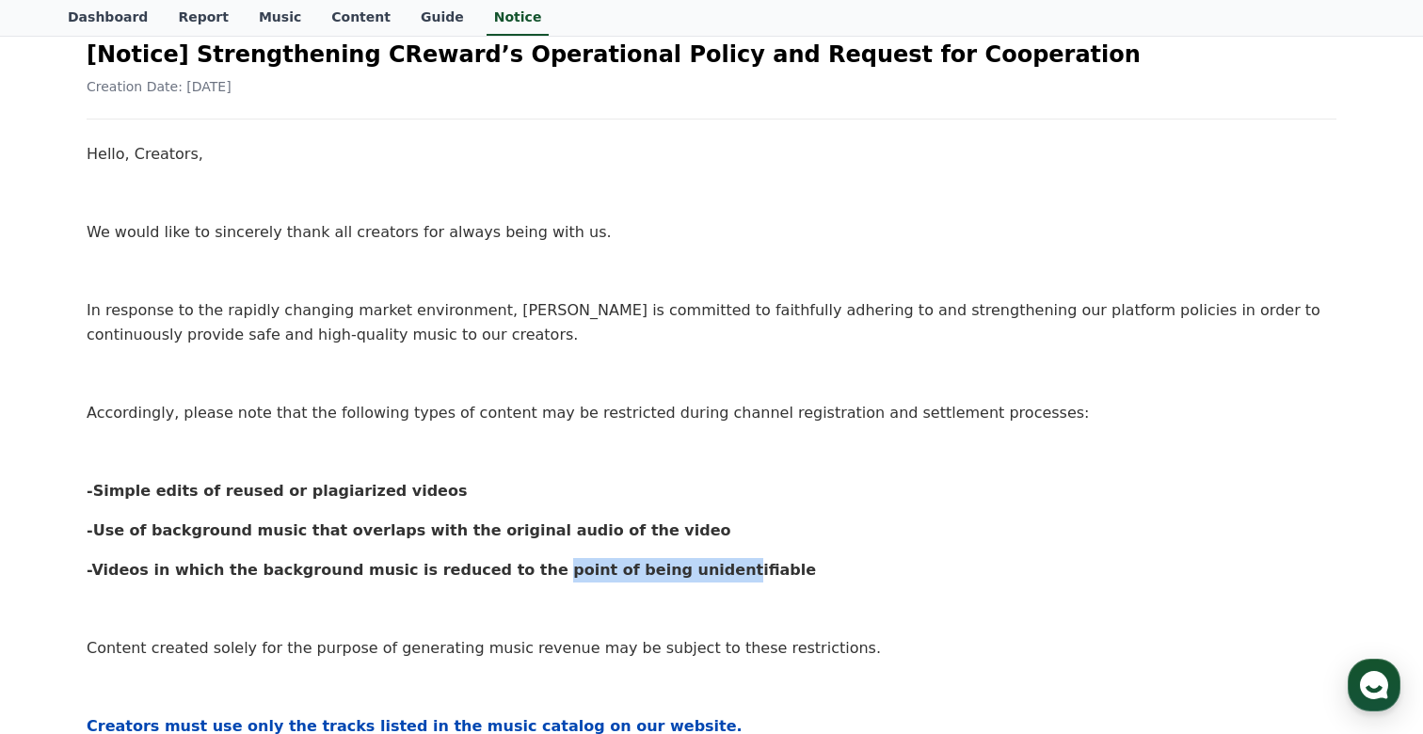
drag, startPoint x: 494, startPoint y: 573, endPoint x: 656, endPoint y: 573, distance: 161.9
click at [656, 573] on strong "-Videos in which the background music is reduced to the point of being unidenti…" at bounding box center [451, 570] width 729 height 18
drag, startPoint x: 219, startPoint y: 513, endPoint x: 339, endPoint y: 513, distance: 119.5
click at [339, 513] on div "Hello, Creators, We would like to sincerely thank all creators for always being…" at bounding box center [712, 675] width 1250 height 1066
